Goal: Find specific page/section: Find specific page/section

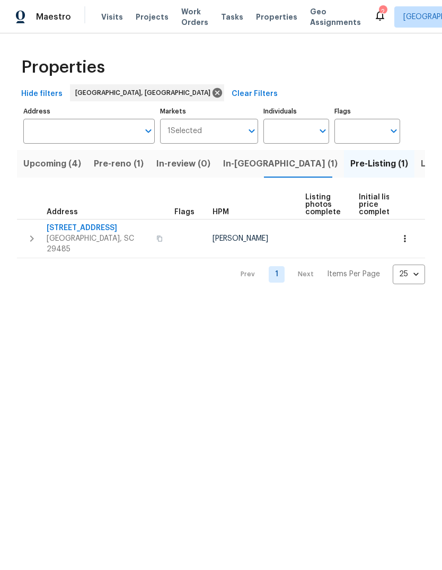
click at [90, 230] on span "112 Balsam Cir" at bounding box center [98, 228] width 103 height 11
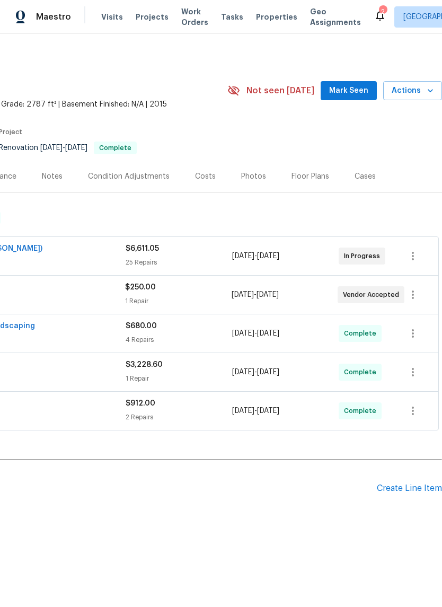
scroll to position [0, 157]
click at [353, 94] on span "Mark Seen" at bounding box center [348, 90] width 39 height 13
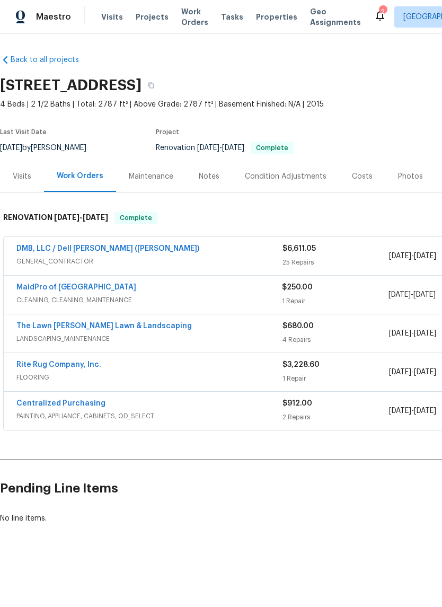
scroll to position [0, -1]
click at [269, 17] on span "Properties" at bounding box center [276, 17] width 41 height 11
